Goal: Use online tool/utility: Utilize a website feature to perform a specific function

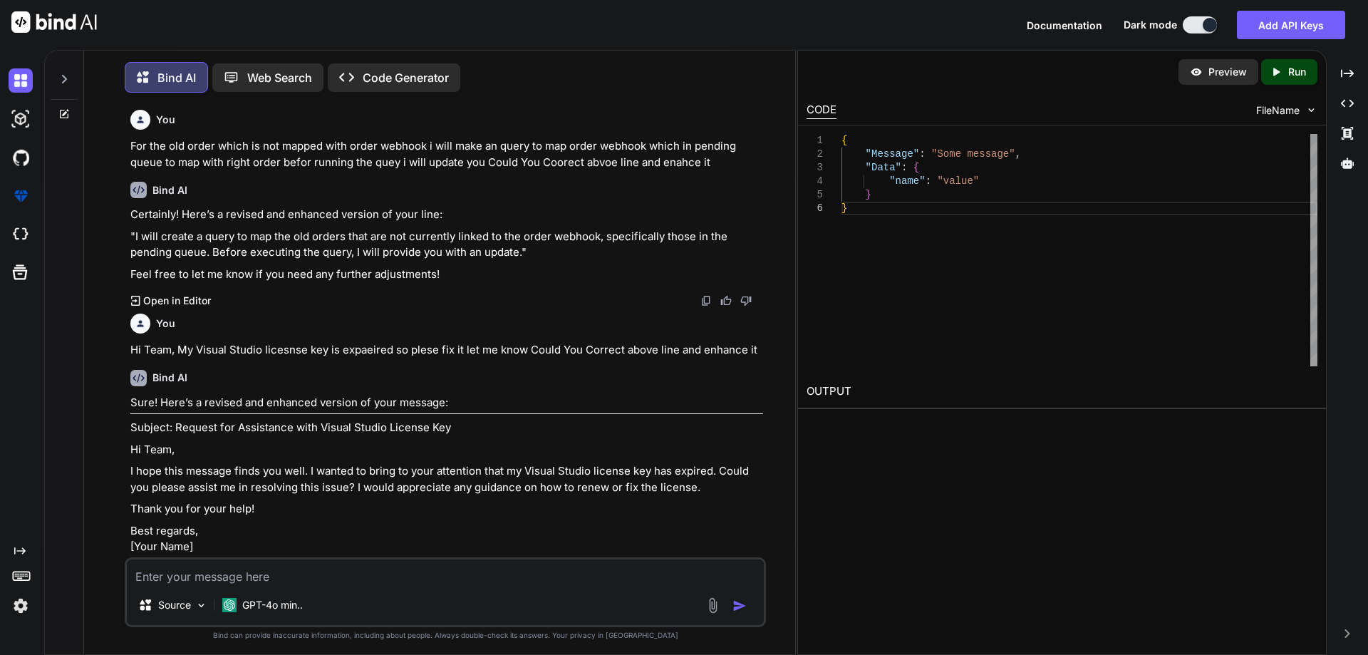
scroll to position [5958, 0]
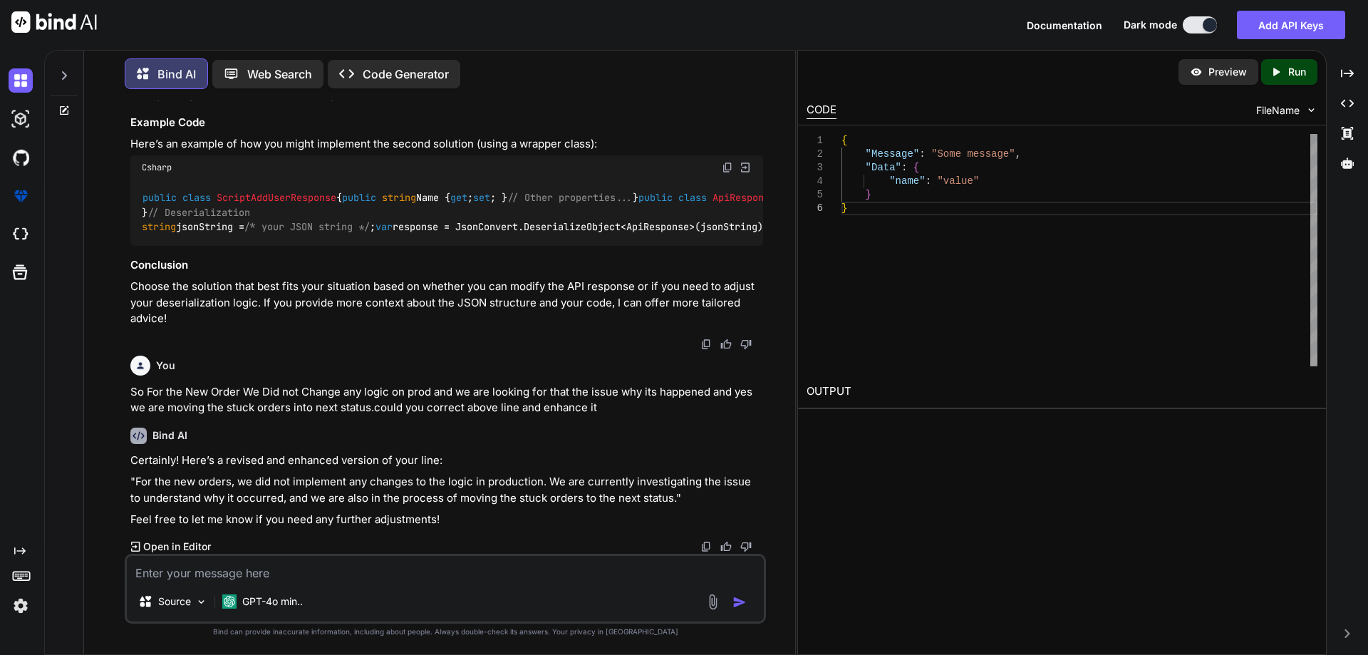
click at [230, 553] on div "Created with Pixso. Open in Editor" at bounding box center [446, 546] width 633 height 14
click at [225, 564] on textarea at bounding box center [445, 569] width 637 height 26
paste textarea ",COALESCE(PT.AddressLine1 + ' ', '') + COALESCE(PT.AddressLine2 + ' ', '') + CO…"
type textarea ",COALESCE(PT.AddressLine1 + ' ', '') + COALESCE(PT.AddressLine2 + ' ', '') + CO…"
type textarea "x"
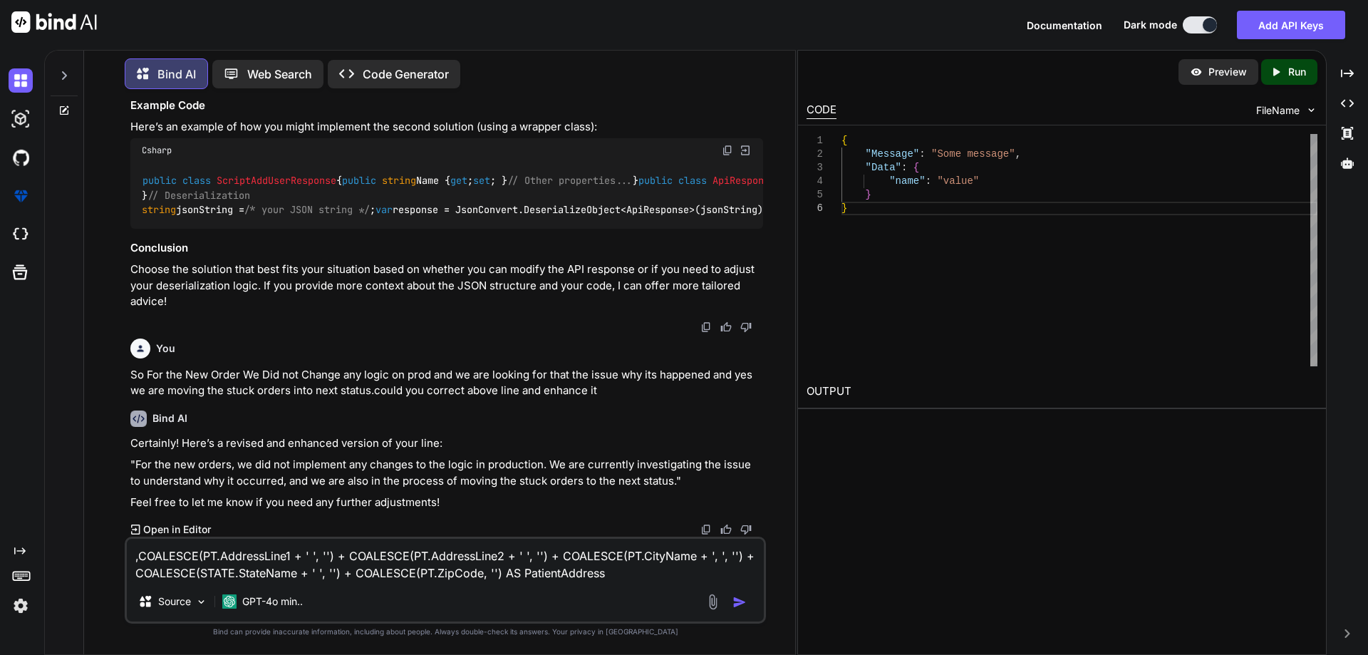
type textarea ",COALESCE(PT.AddressLine1 + ' ', '') + COALESCE(PT.AddressLine2 + ' ', '') + CO…"
type textarea "x"
type textarea ",COALESCE(PT.AddressLine1 + ' ', '') + COALESCE(PT.AddressLine2 + ' ', '') + CO…"
type textarea "x"
type textarea ",COALESCE(PT.AddressLine1 + ' ', '') + COALESCE(PT.AddressLine2 + ' ', '') + CO…"
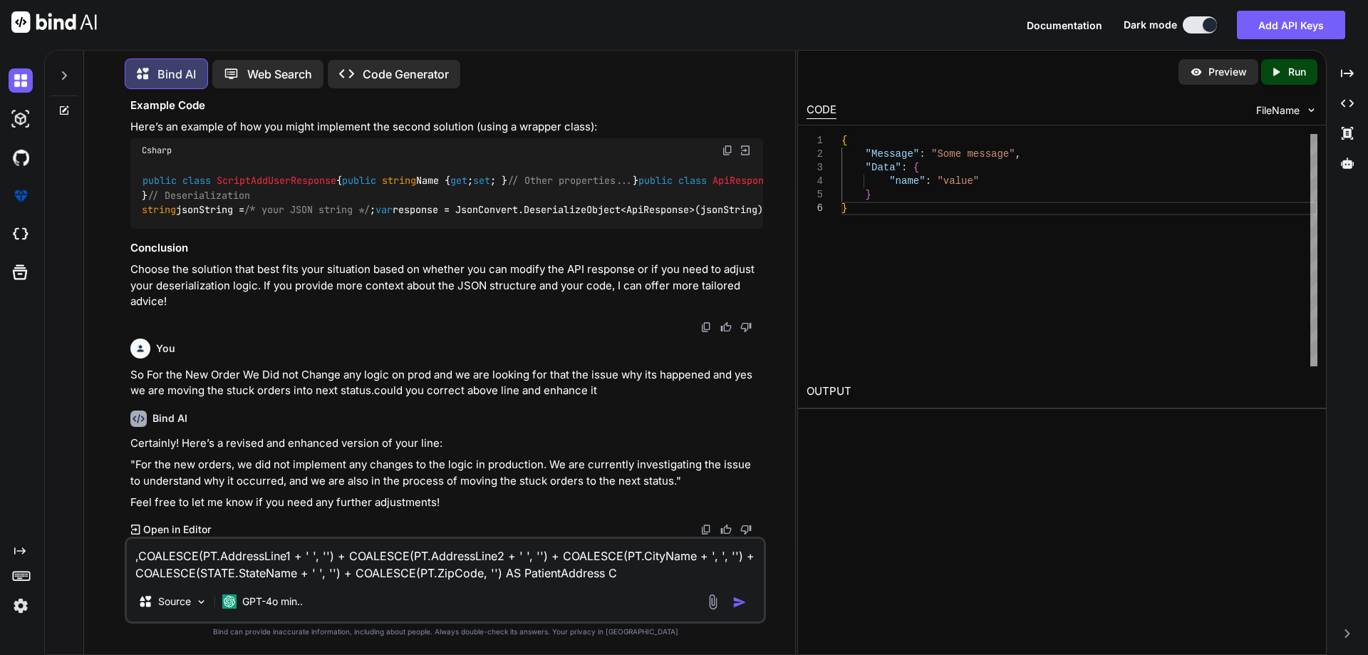
type textarea "x"
type textarea ",COALESCE(PT.AddressLine1 + ' ', '') + COALESCE(PT.AddressLine2 + ' ', '') + CO…"
type textarea "x"
type textarea ",COALESCE(PT.AddressLine1 + ' ', '') + COALESCE(PT.AddressLine2 + ' ', '') + CO…"
type textarea "x"
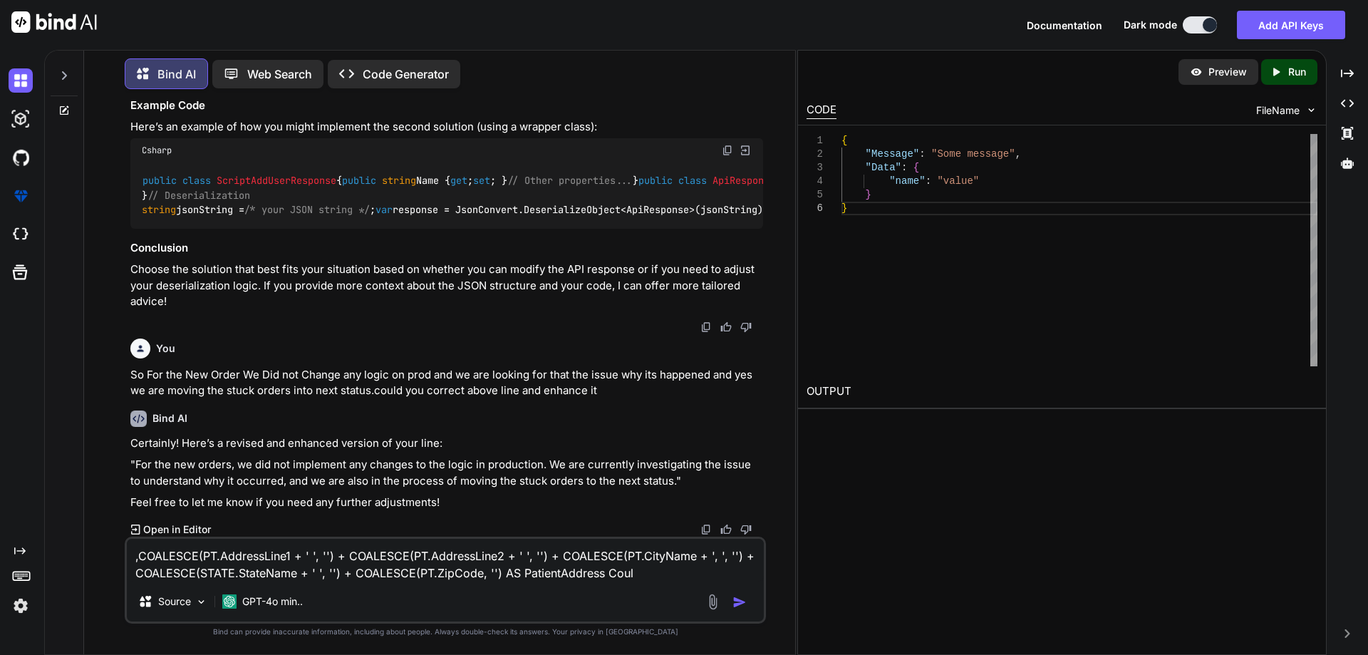
type textarea ",COALESCE(PT.AddressLine1 + ' ', '') + COALESCE(PT.AddressLine2 + ' ', '') + CO…"
type textarea "x"
type textarea ",COALESCE(PT.AddressLine1 + ' ', '') + COALESCE(PT.AddressLine2 + ' ', '') + CO…"
type textarea "x"
type textarea ",COALESCE(PT.AddressLine1 + ' ', '') + COALESCE(PT.AddressLine2 + ' ', '') + CO…"
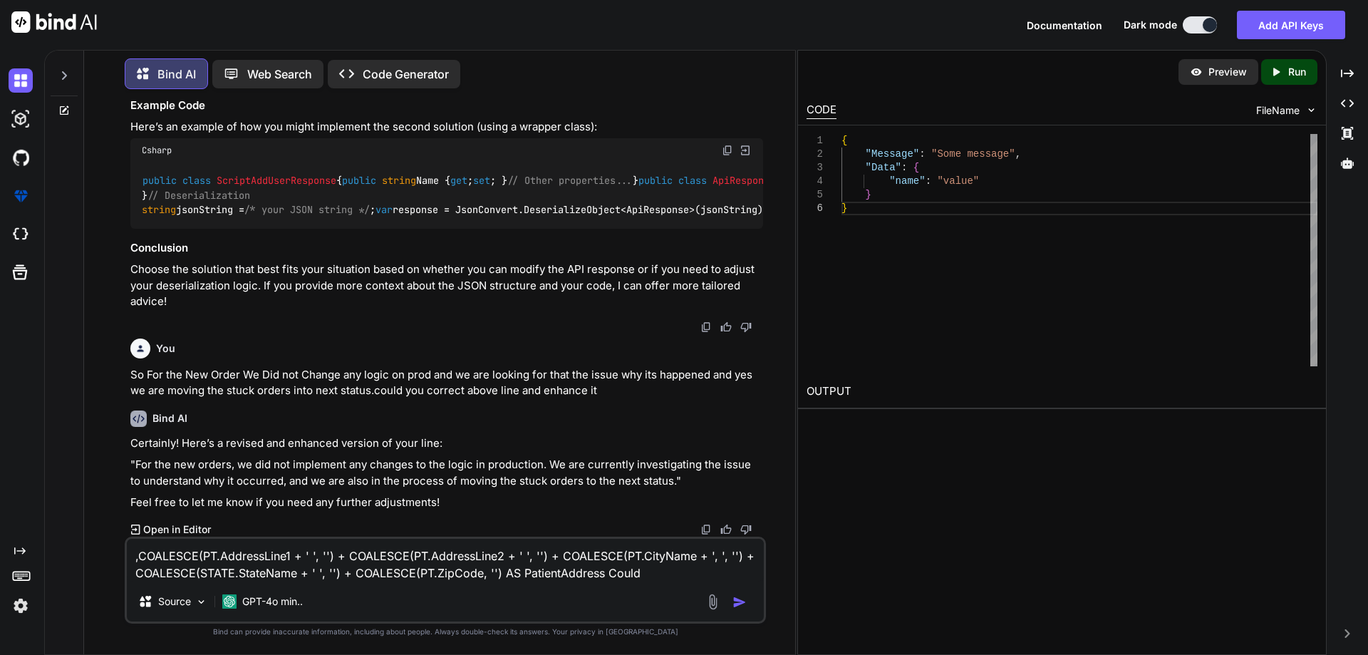
type textarea "x"
type textarea ",COALESCE(PT.AddressLine1 + ' ', '') + COALESCE(PT.AddressLine2 + ' ', '') + CO…"
type textarea "x"
type textarea ",COALESCE(PT.AddressLine1 + ' ', '') + COALESCE(PT.AddressLine2 + ' ', '') + CO…"
type textarea "x"
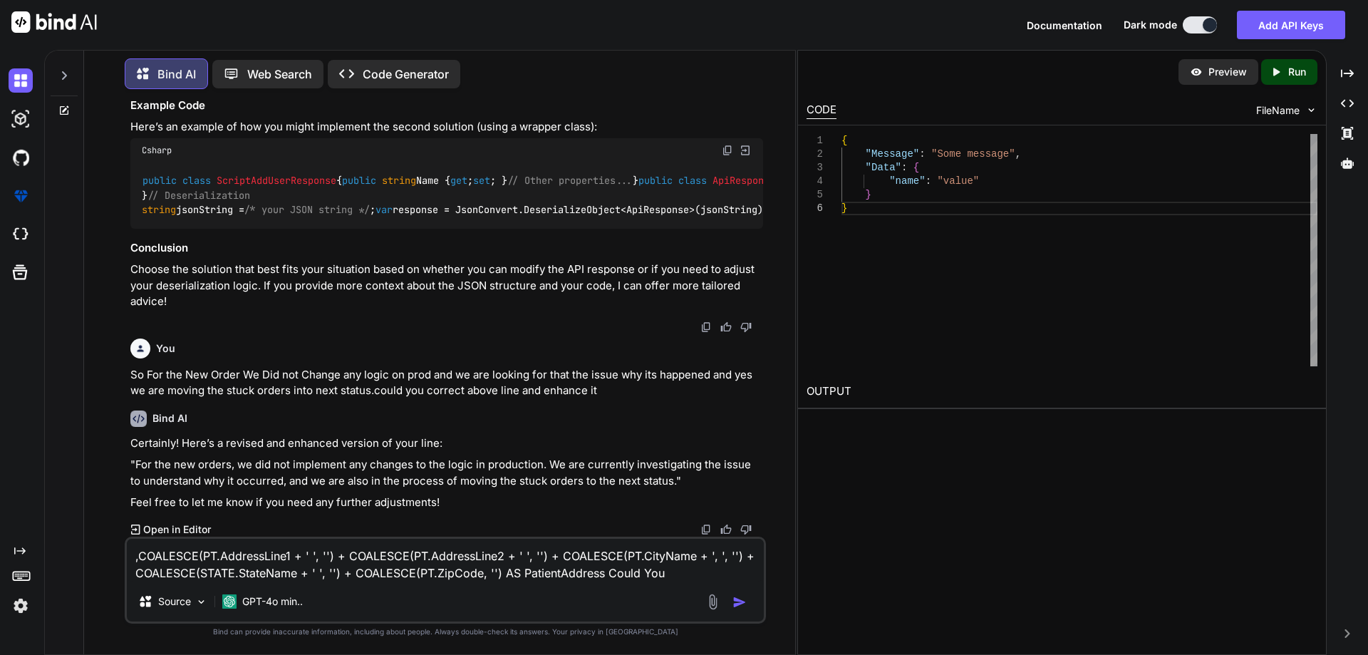
type textarea ",COALESCE(PT.AddressLine1 + ' ', '') + COALESCE(PT.AddressLine2 + ' ', '') + CO…"
type textarea "x"
type textarea ",COALESCE(PT.AddressLine1 + ' ', '') + COALESCE(PT.AddressLine2 + ' ', '') + CO…"
type textarea "x"
type textarea ",COALESCE(PT.AddressLine1 + ' ', '') + COALESCE(PT.AddressLine2 + ' ', '') + CO…"
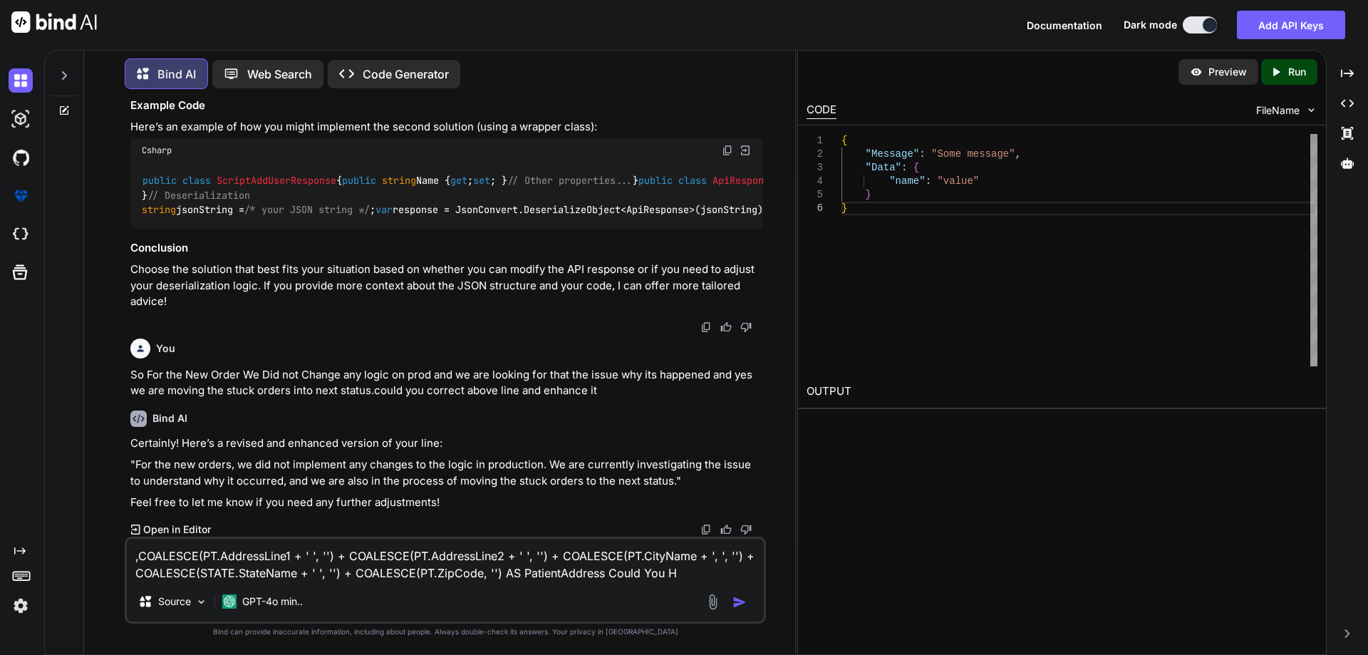
type textarea "x"
type textarea ",COALESCE(PT.AddressLine1 + ' ', '') + COALESCE(PT.AddressLine2 + ' ', '') + CO…"
type textarea "x"
type textarea ",COALESCE(PT.AddressLine1 + ' ', '') + COALESCE(PT.AddressLine2 + ' ', '') + CO…"
type textarea "x"
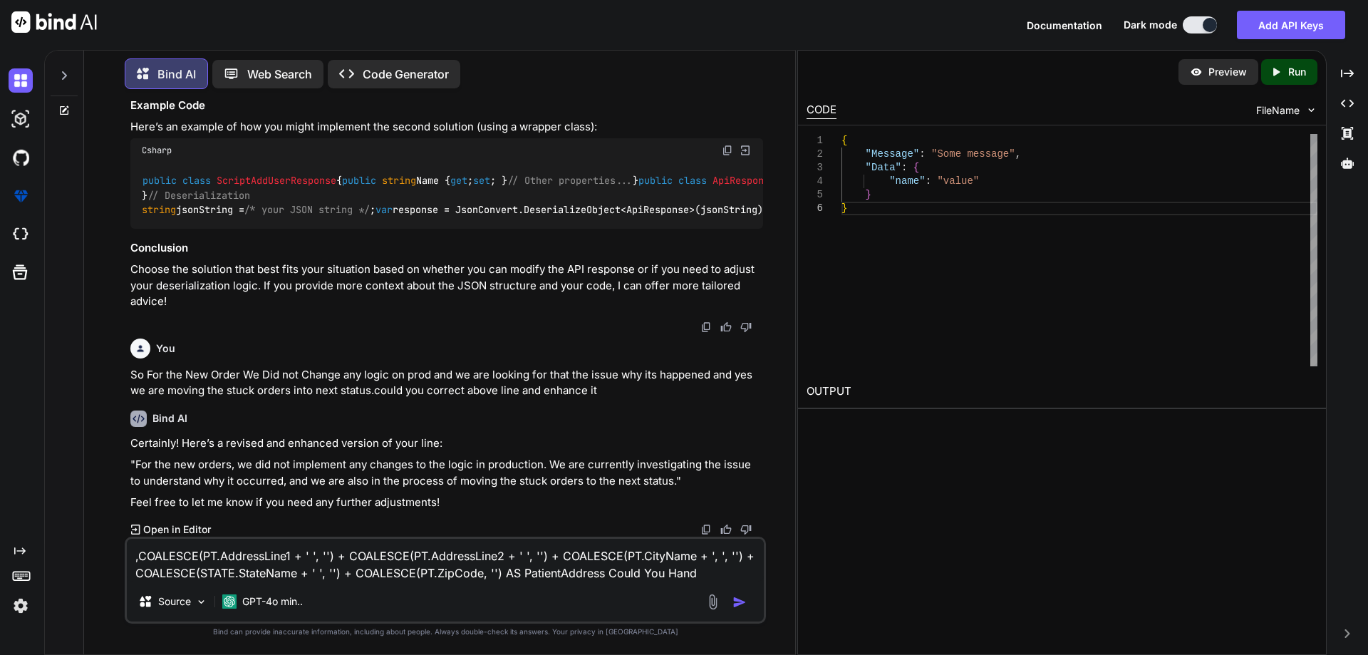
type textarea ",COALESCE(PT.AddressLine1 + ' ', '') + COALESCE(PT.AddressLine2 + ' ', '') + CO…"
type textarea "x"
type textarea ",COALESCE(PT.AddressLine1 + ' ', '') + COALESCE(PT.AddressLine2 + ' ', '') + CO…"
type textarea "x"
type textarea ",COALESCE(PT.AddressLine1 + ' ', '') + COALESCE(PT.AddressLine2 + ' ', '') + CO…"
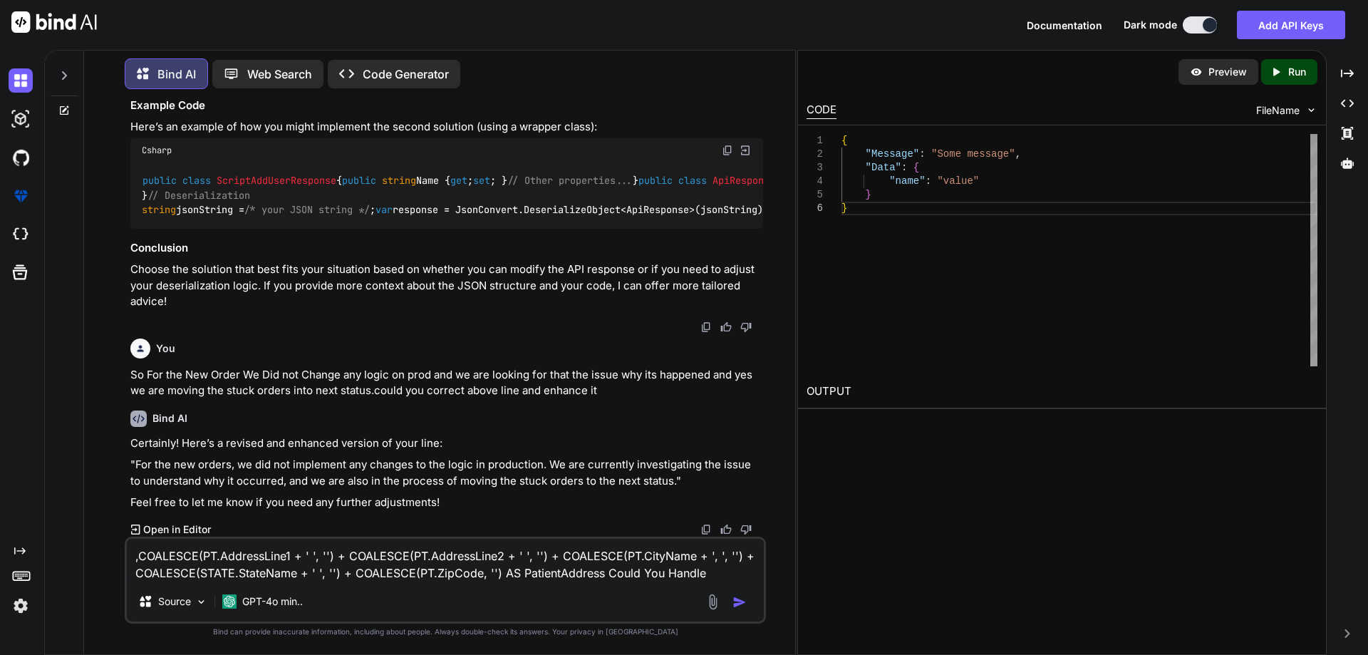
type textarea "x"
type textarea ",COALESCE(PT.AddressLine1 + ' ', '') + COALESCE(PT.AddressLine2 + ' ', '') + CO…"
type textarea "x"
type textarea ",COALESCE(PT.AddressLine1 + ' ', '') + COALESCE(PT.AddressLine2 + ' ', '') + CO…"
type textarea "x"
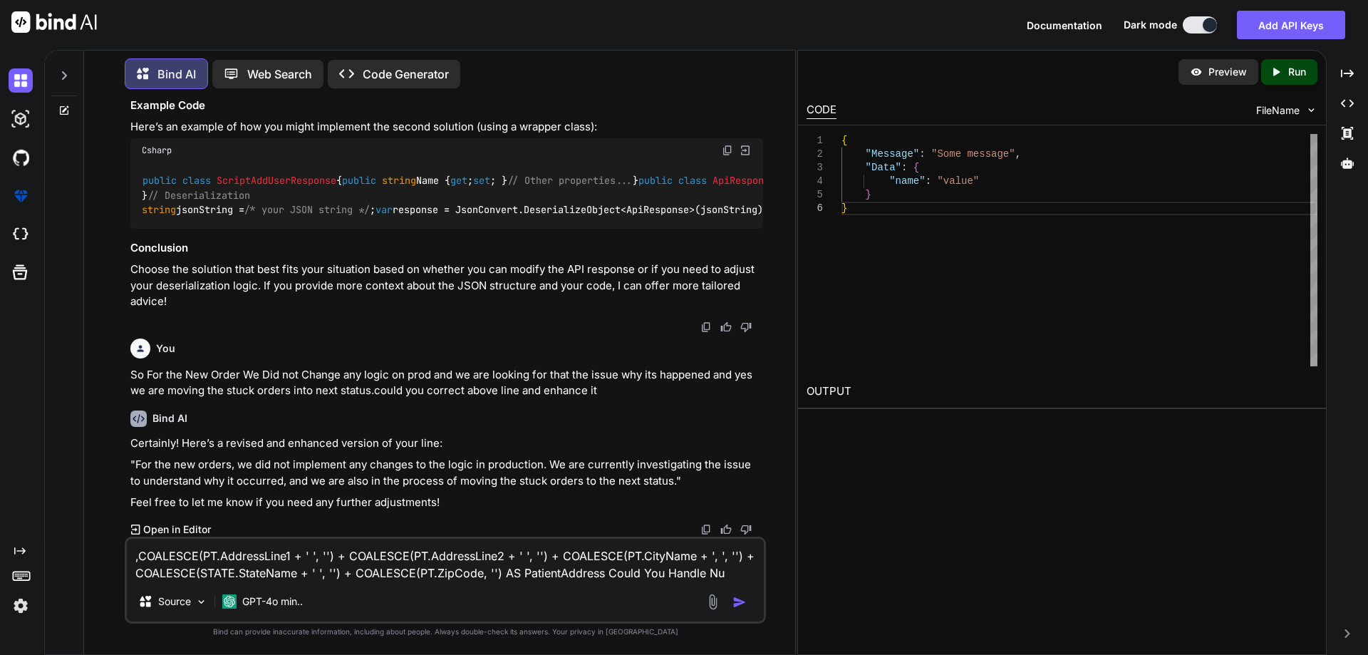
type textarea ",COALESCE(PT.AddressLine1 + ' ', '') + COALESCE(PT.AddressLine2 + ' ', '') + CO…"
type textarea "x"
type textarea ",COALESCE(PT.AddressLine1 + ' ', '') + COALESCE(PT.AddressLine2 + ' ', '') + CO…"
type textarea "x"
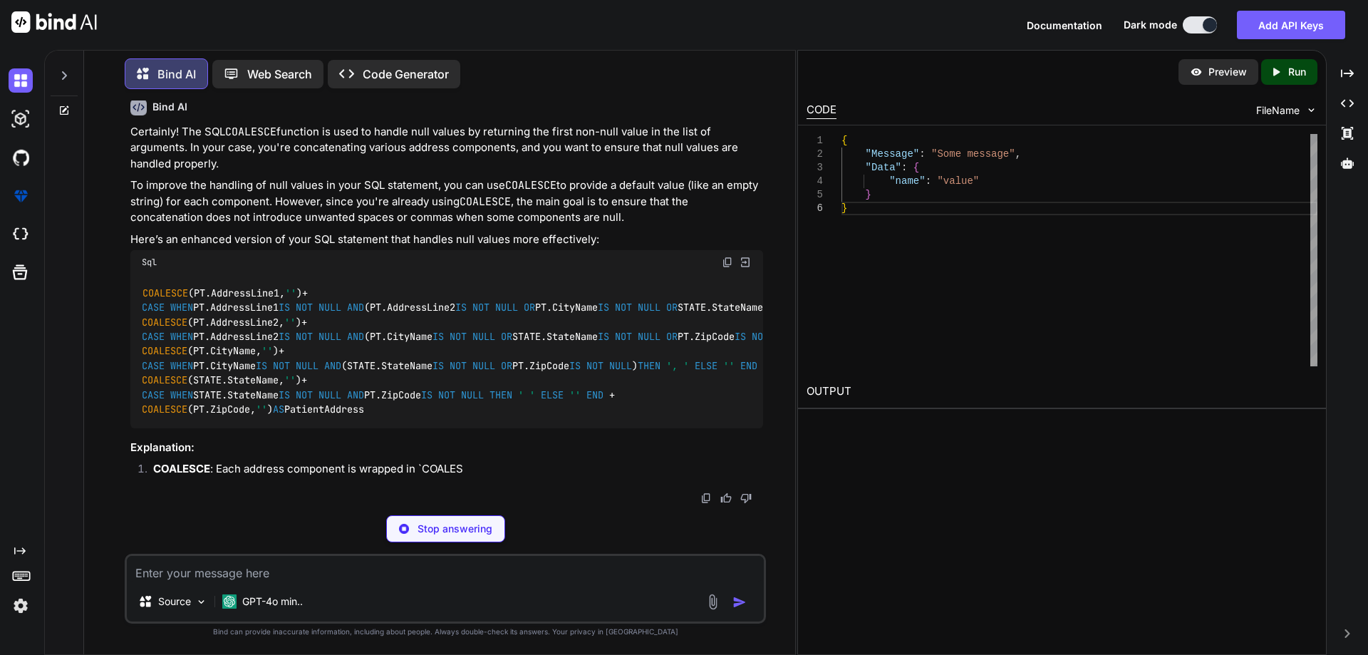
scroll to position [6436, 0]
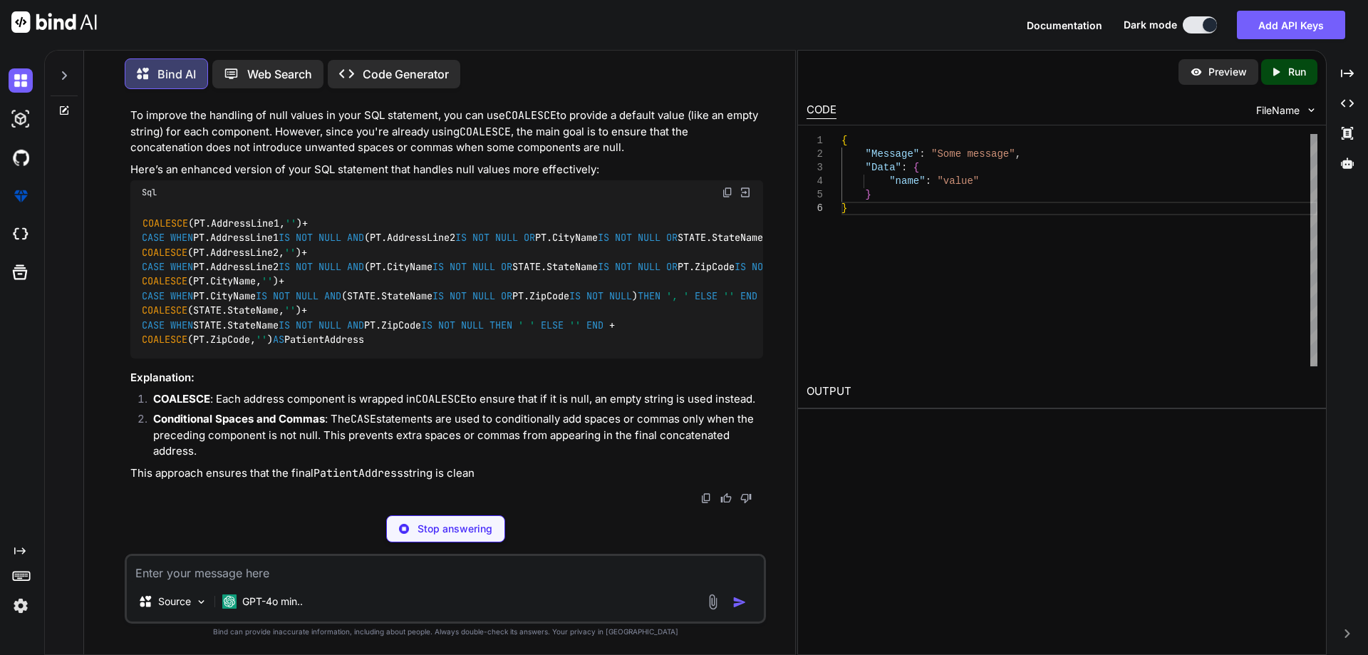
type textarea "x"
type textarea "COALESCE(STATE.StateName, '') + CASE WHEN STATE.StateName IS NOT NULL AND PT.Zi…"
type textarea "x"
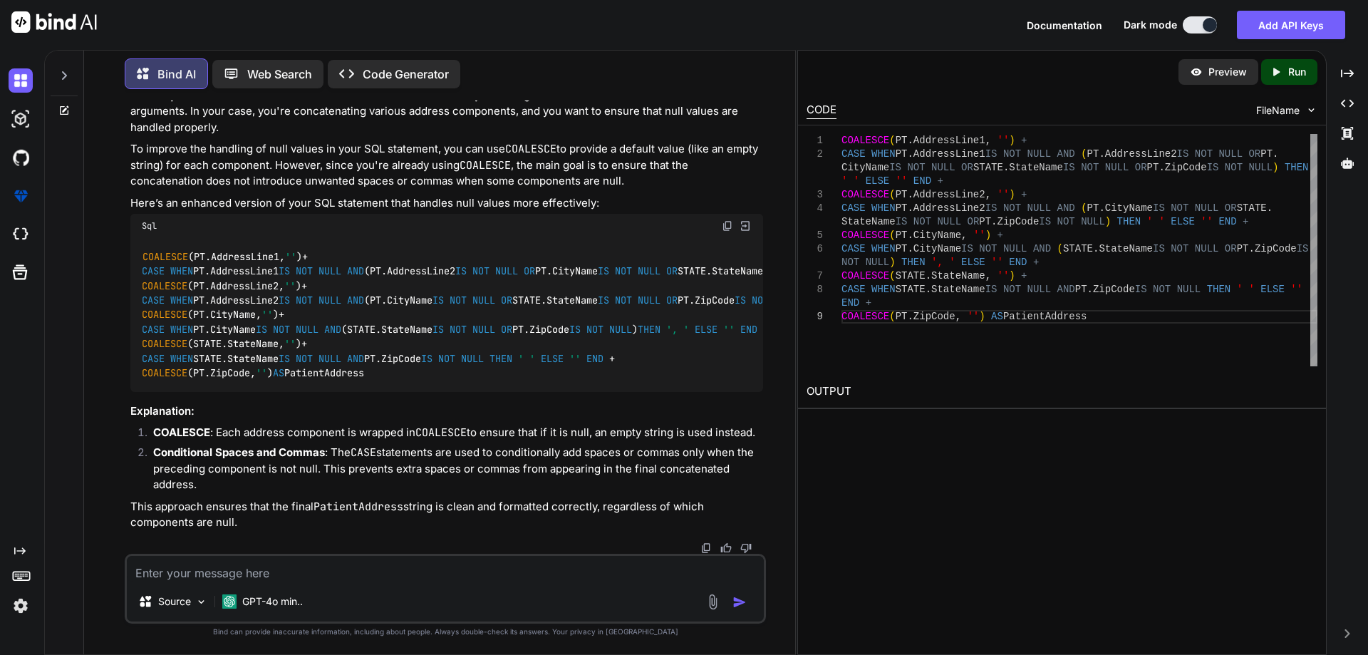
click at [255, 573] on textarea at bounding box center [445, 569] width 637 height 26
click at [867, 278] on div "COALESCE ( PT . AddressLine1 , '' ) + CASE WHEN PT . AddressLine1 IS NOT NULL A…" at bounding box center [1079, 250] width 476 height 232
click at [179, 563] on textarea at bounding box center [445, 569] width 637 height 26
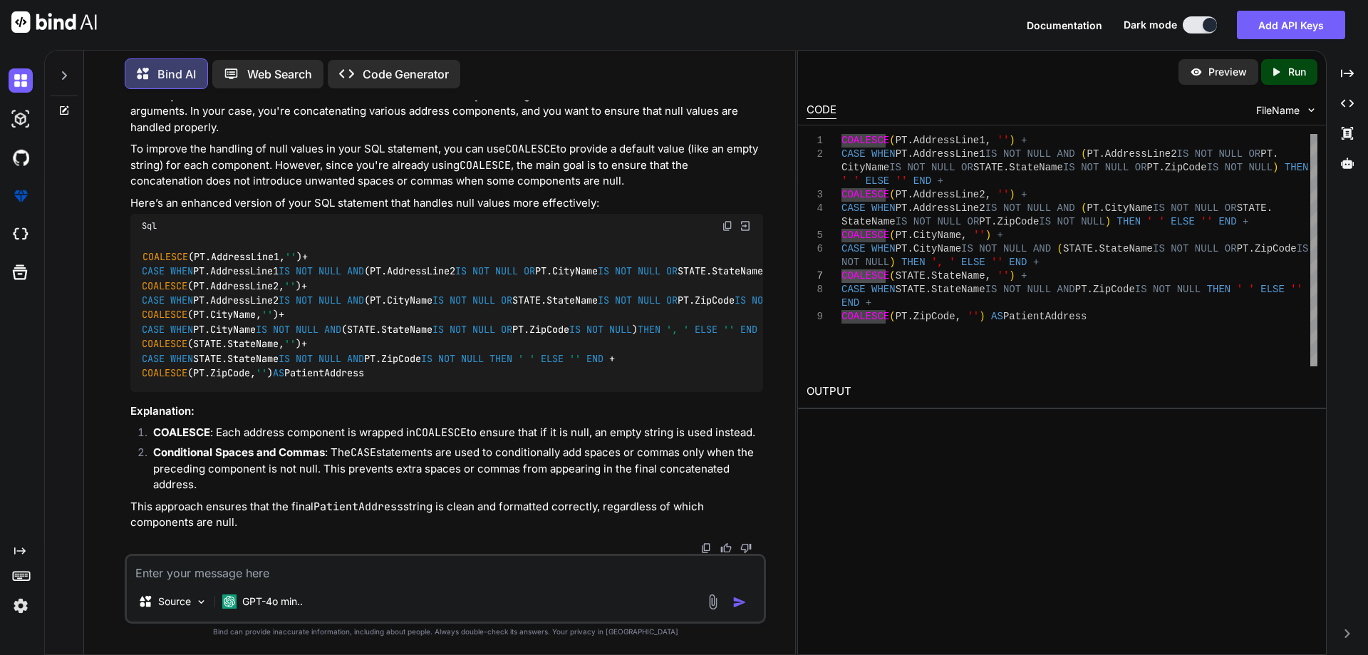
type textarea "R"
type textarea "x"
type textarea "Re"
type textarea "x"
type textarea "Rem"
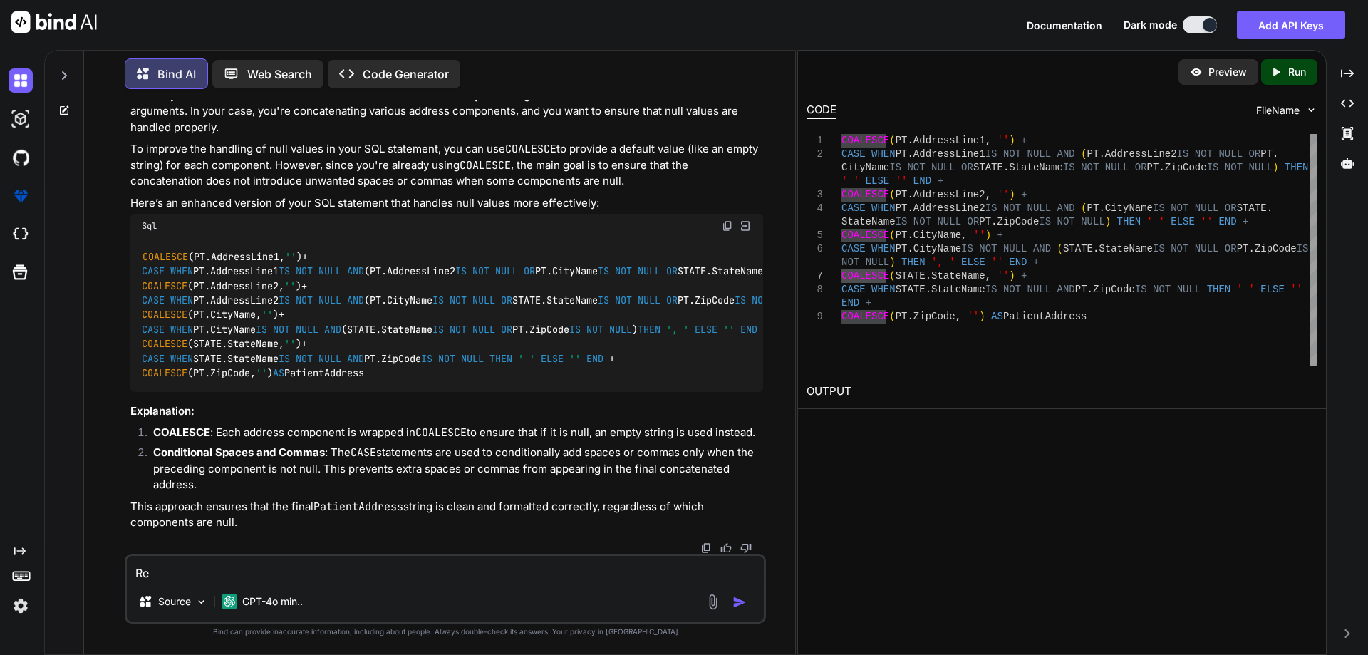
type textarea "x"
type textarea "Remo"
type textarea "x"
type textarea "Remov"
type textarea "x"
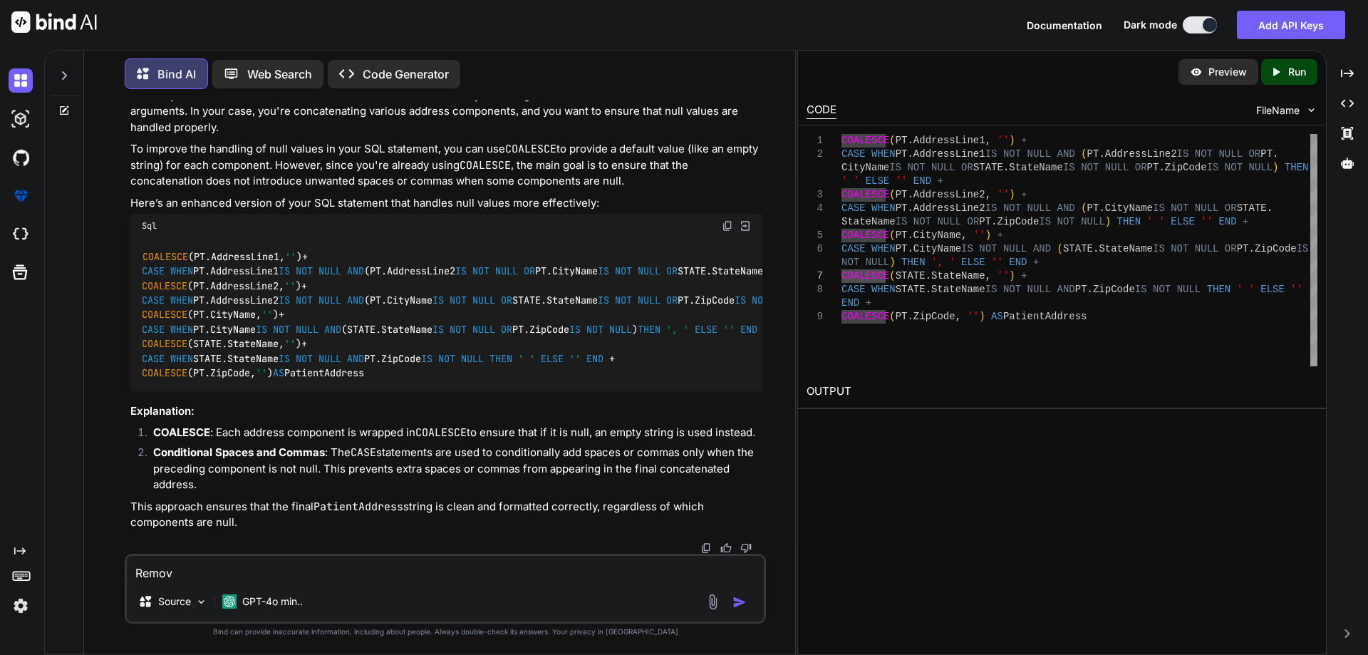
type textarea "Remove"
type textarea "x"
type textarea "Remove"
type textarea "x"
paste textarea "COALESCE"
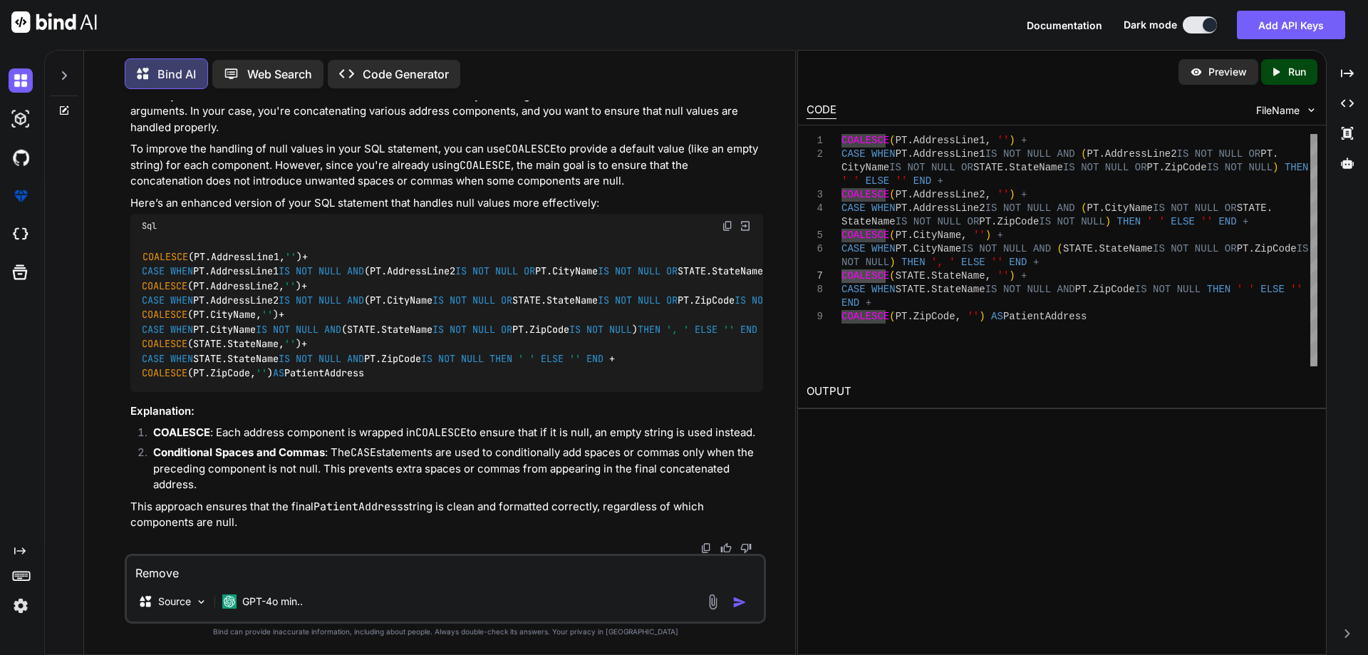
type textarea "Remove COALESCE"
type textarea "x"
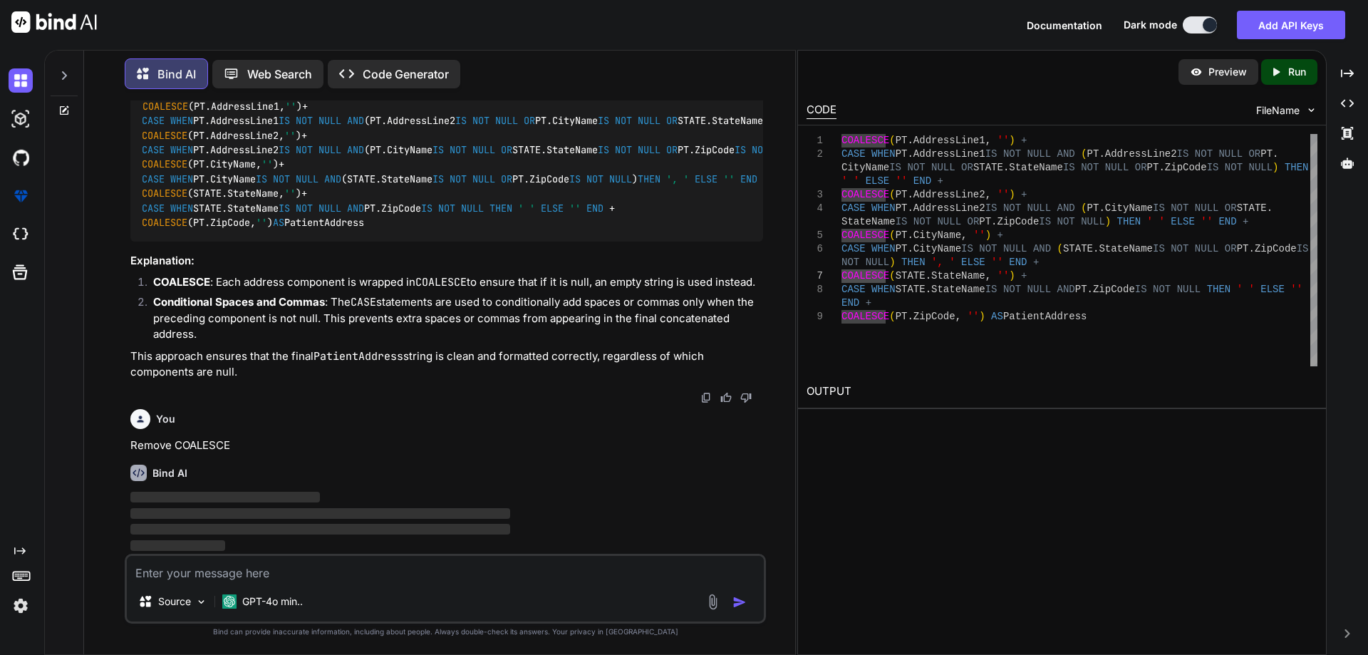
scroll to position [6688, 0]
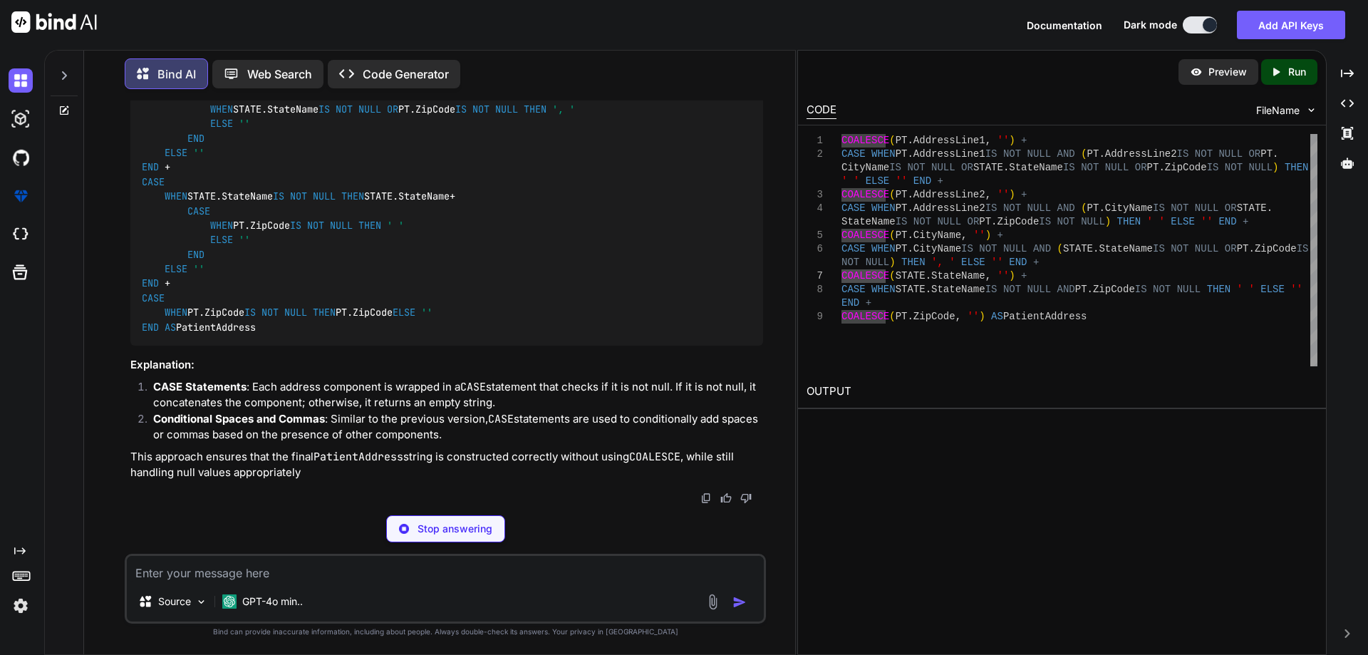
type textarea "x"
type textarea "ELSE '' END ELSE '' END + CASE WHEN PT.ZipCode IS NOT NULL THEN PT.ZipCode ELSE…"
type textarea "x"
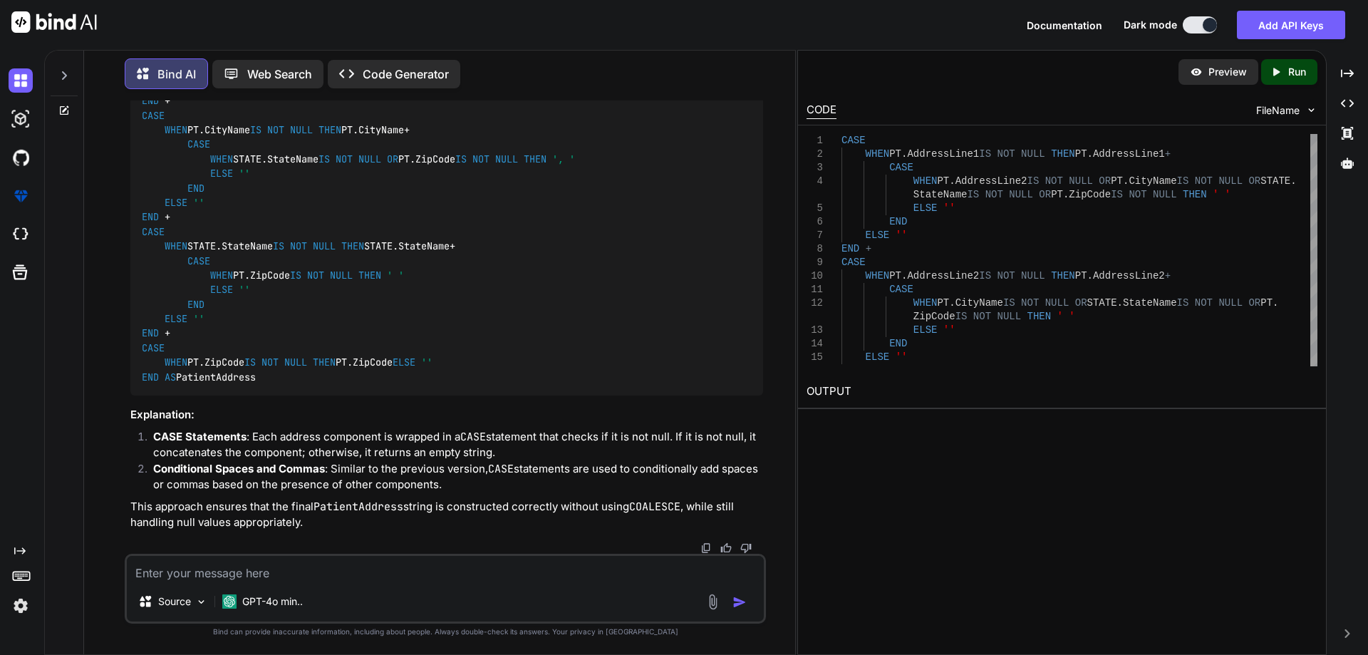
scroll to position [7044, 0]
